Goal: Task Accomplishment & Management: Manage account settings

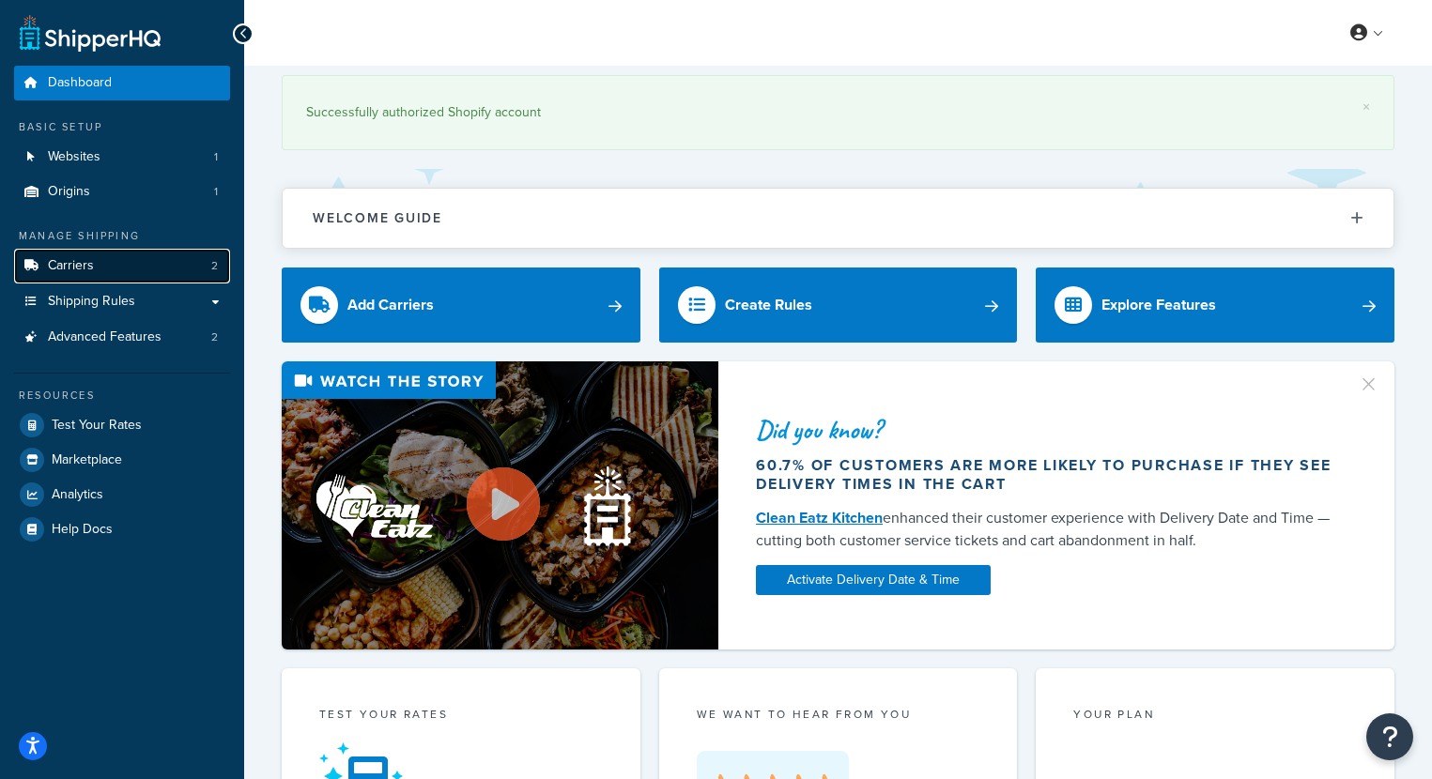
click at [105, 266] on link "Carriers 2" at bounding box center [122, 266] width 216 height 35
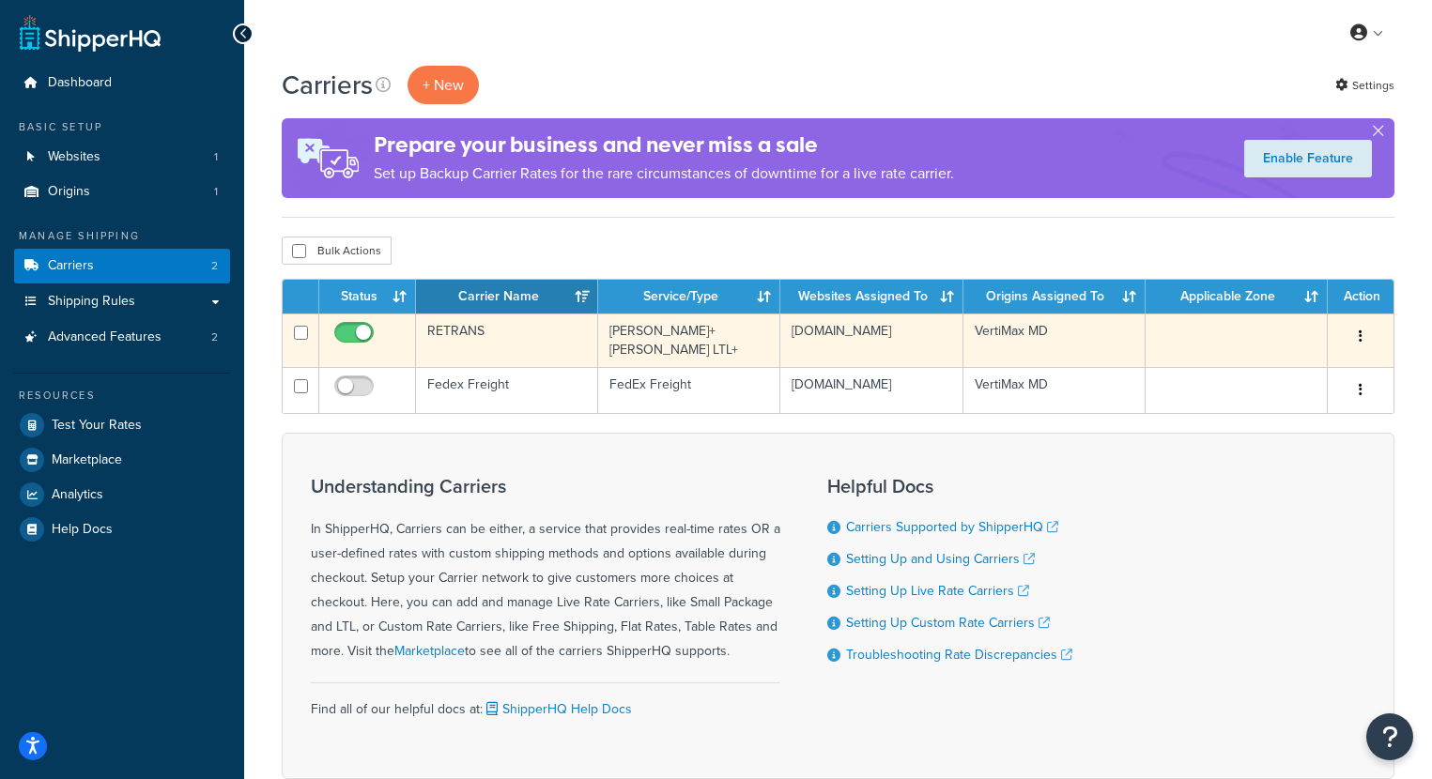
click at [528, 339] on td "RETRANS" at bounding box center [507, 341] width 182 height 54
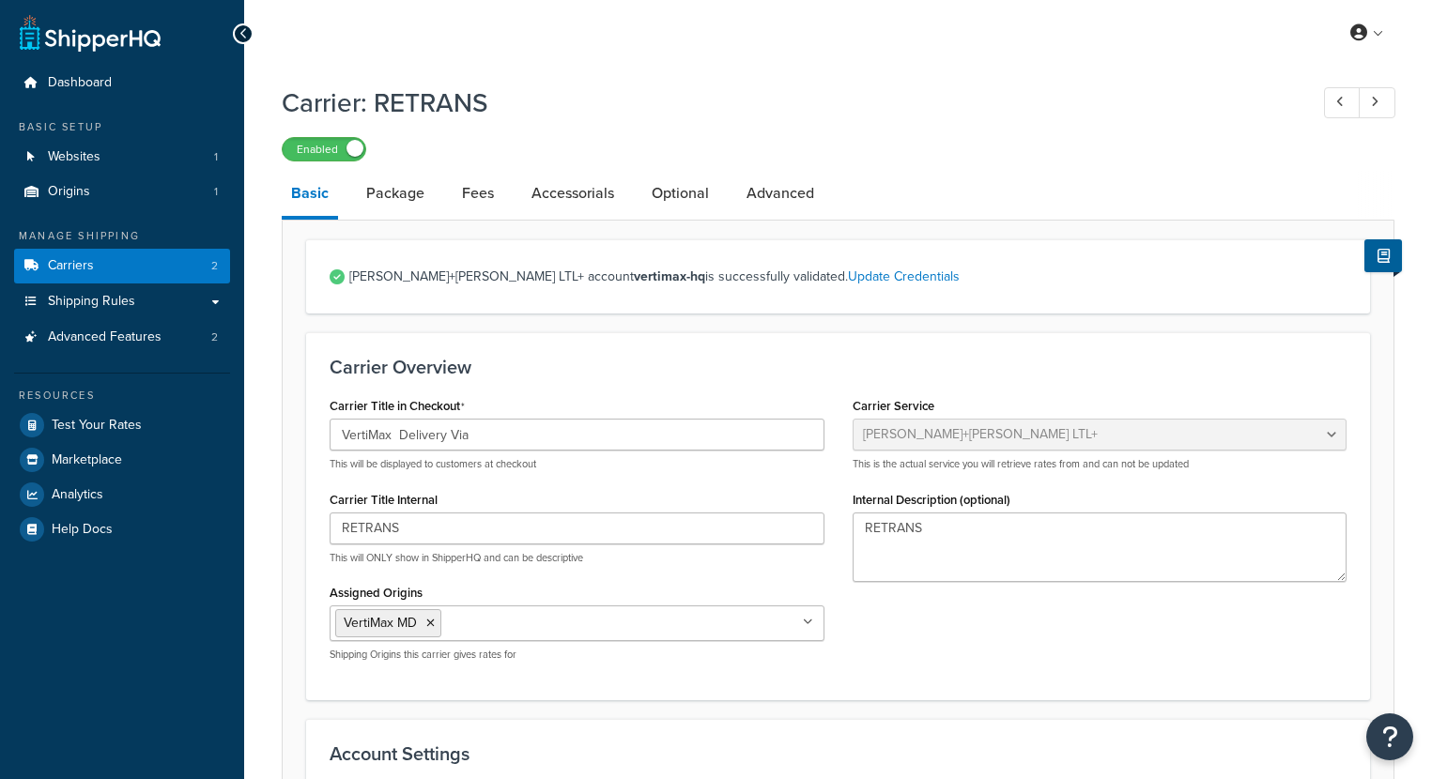
select select "reTransFreight"
click at [242, 36] on icon at bounding box center [243, 33] width 8 height 13
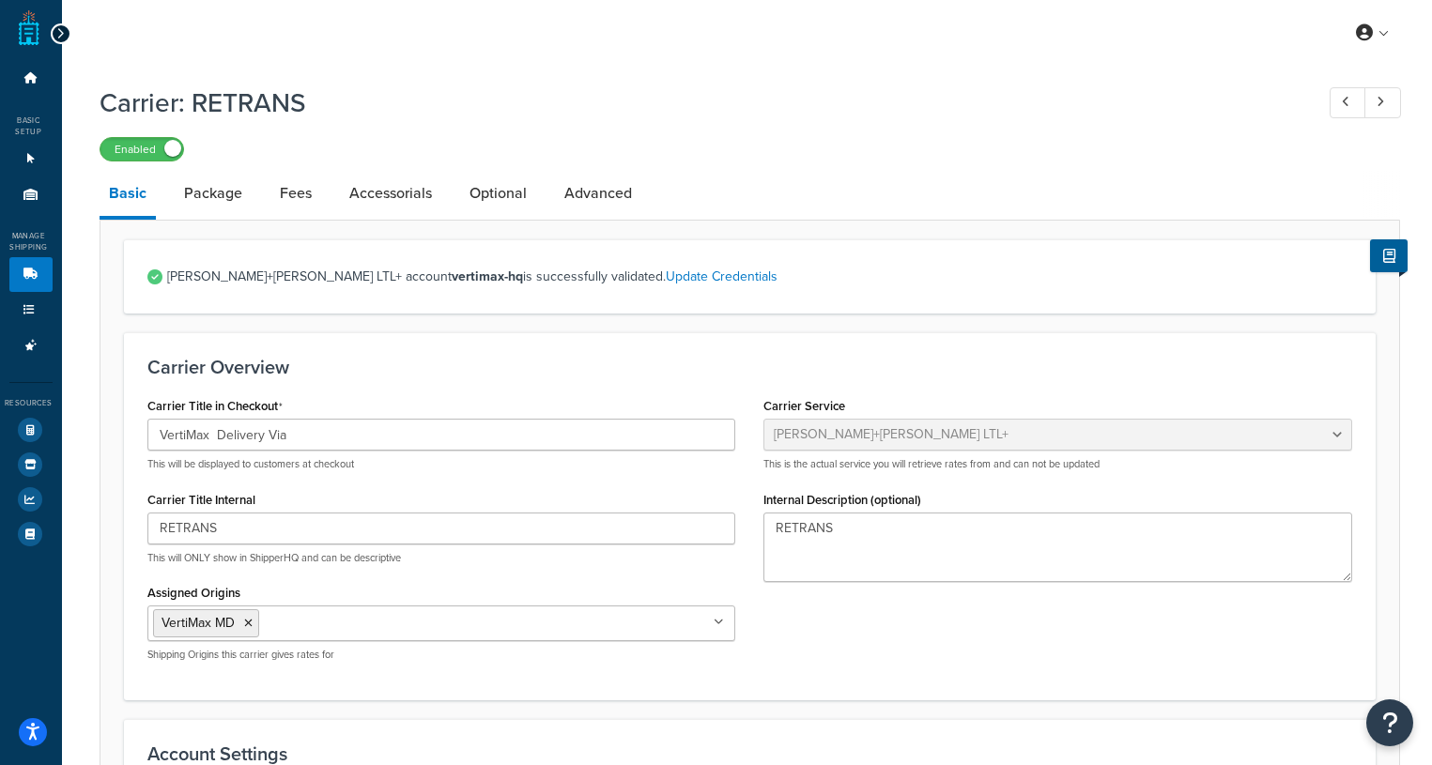
click at [56, 36] on icon at bounding box center [60, 33] width 8 height 13
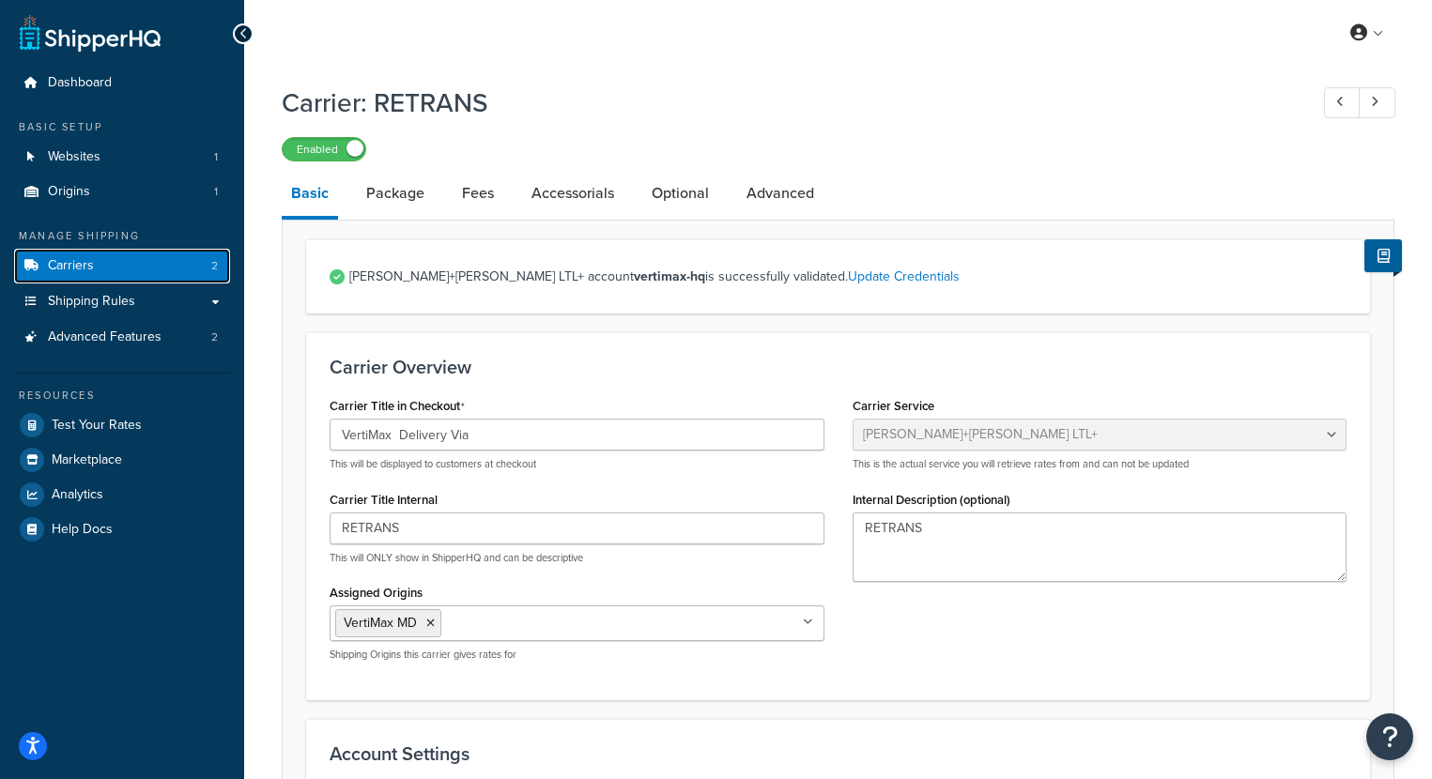
click at [125, 265] on link "Carriers 2" at bounding box center [122, 266] width 216 height 35
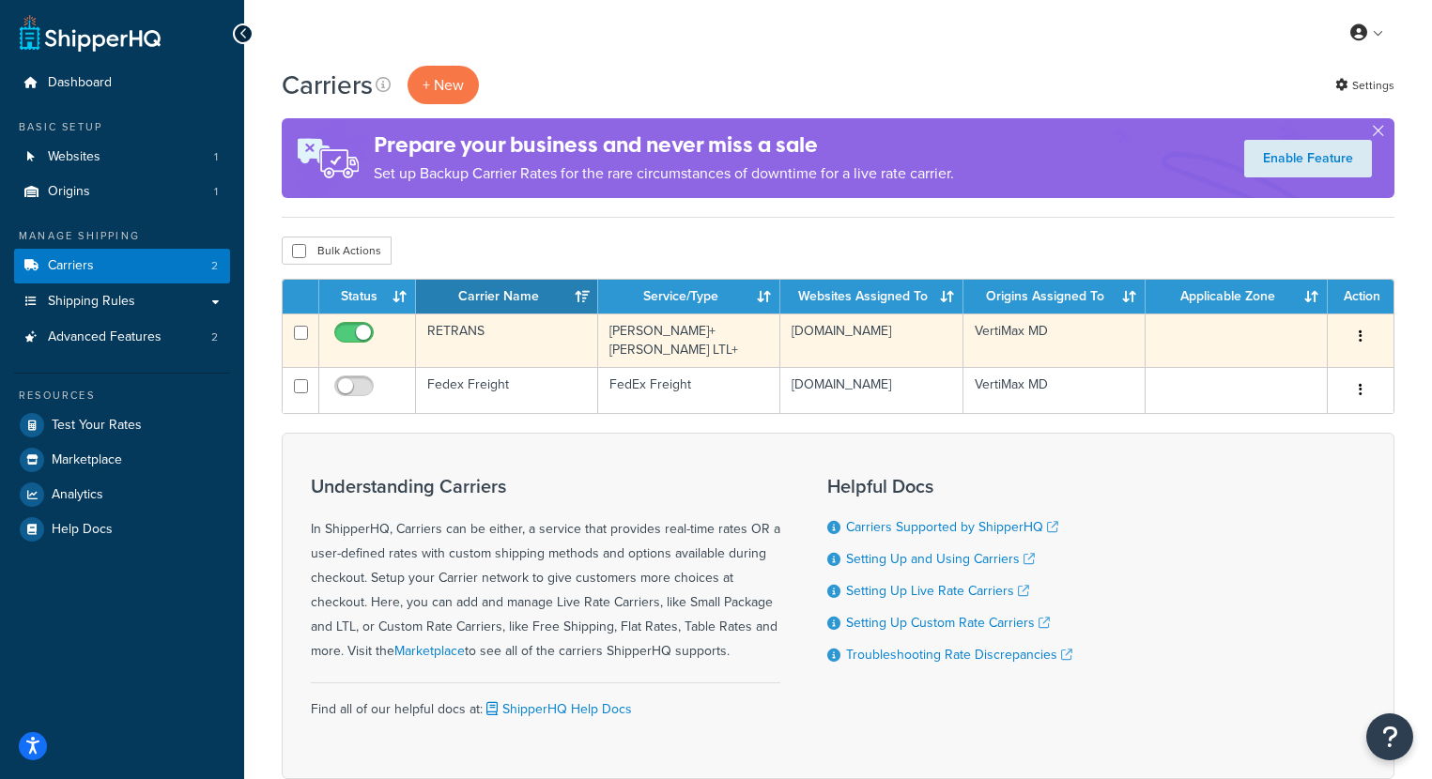
click at [1361, 331] on icon "button" at bounding box center [1361, 336] width 4 height 13
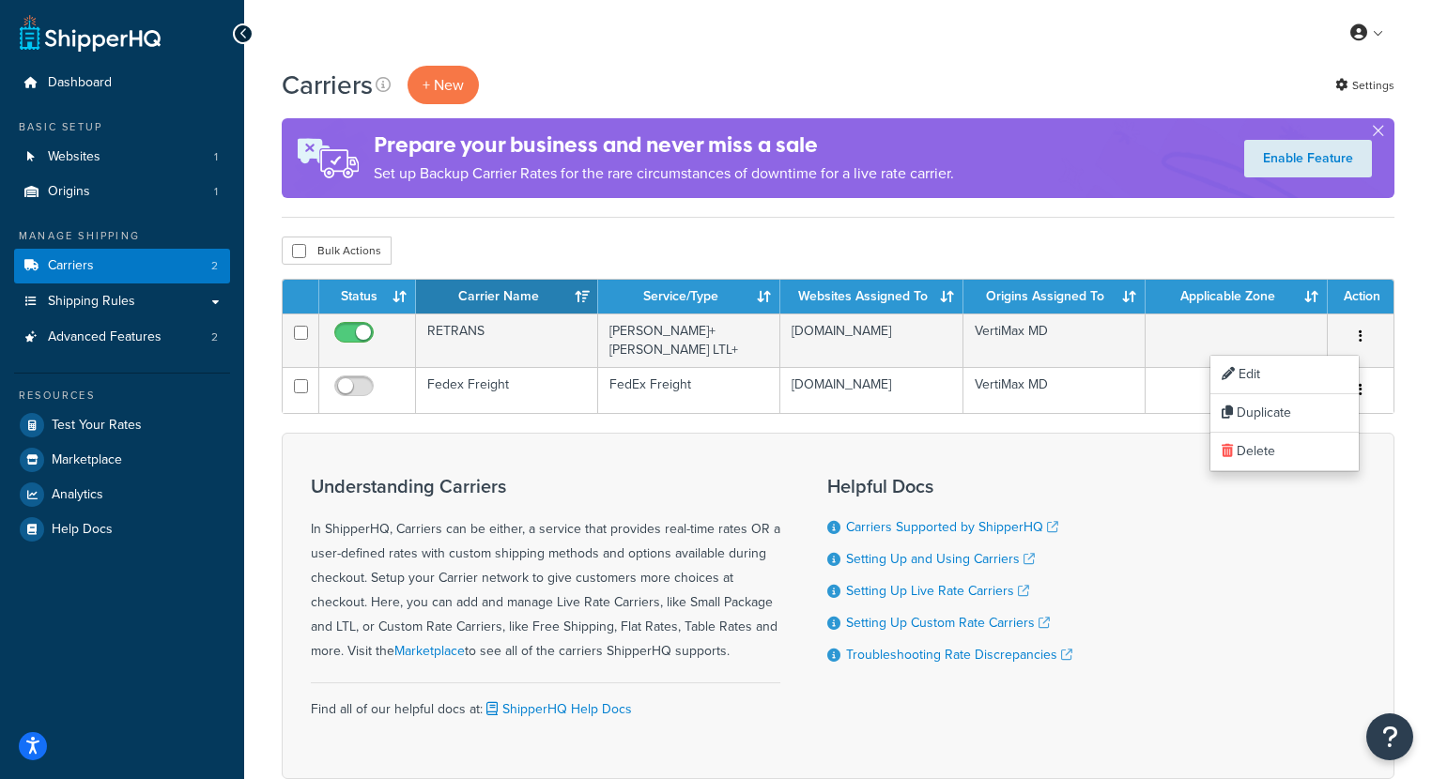
click at [1160, 249] on div "Bulk Actions Duplicate Delete" at bounding box center [838, 251] width 1113 height 28
click at [967, 522] on link "Carriers Supported by ShipperHQ" at bounding box center [952, 527] width 212 height 20
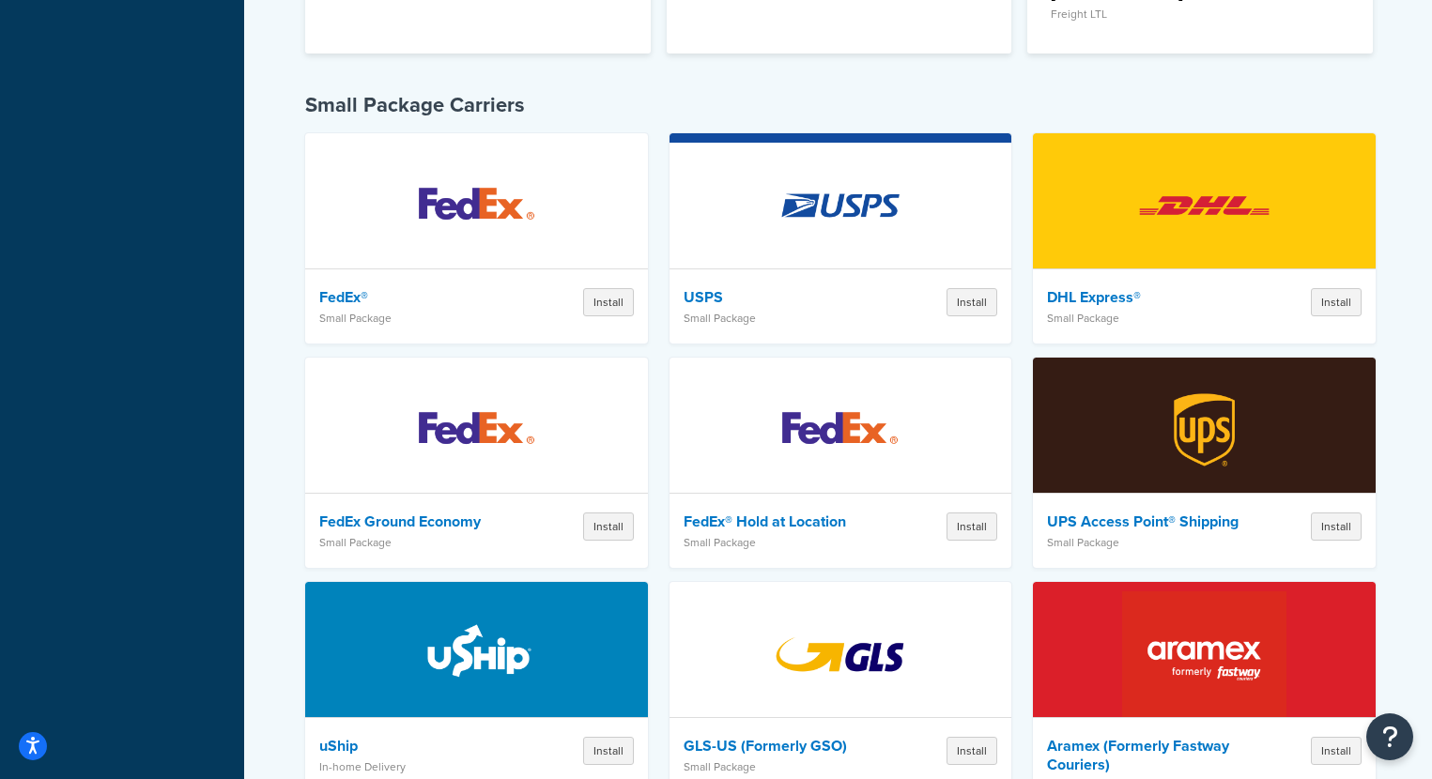
scroll to position [657, 0]
